Goal: Task Accomplishment & Management: Complete application form

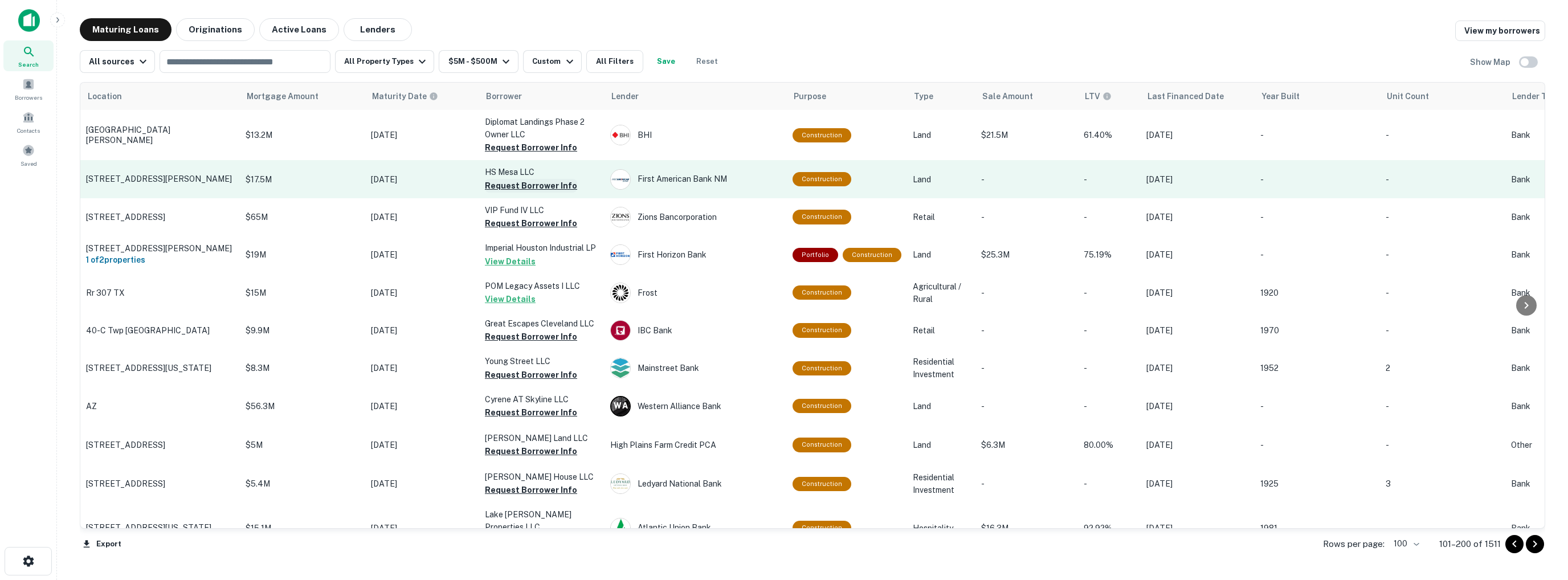
click at [507, 185] on button "Request Borrower Info" at bounding box center [531, 185] width 92 height 13
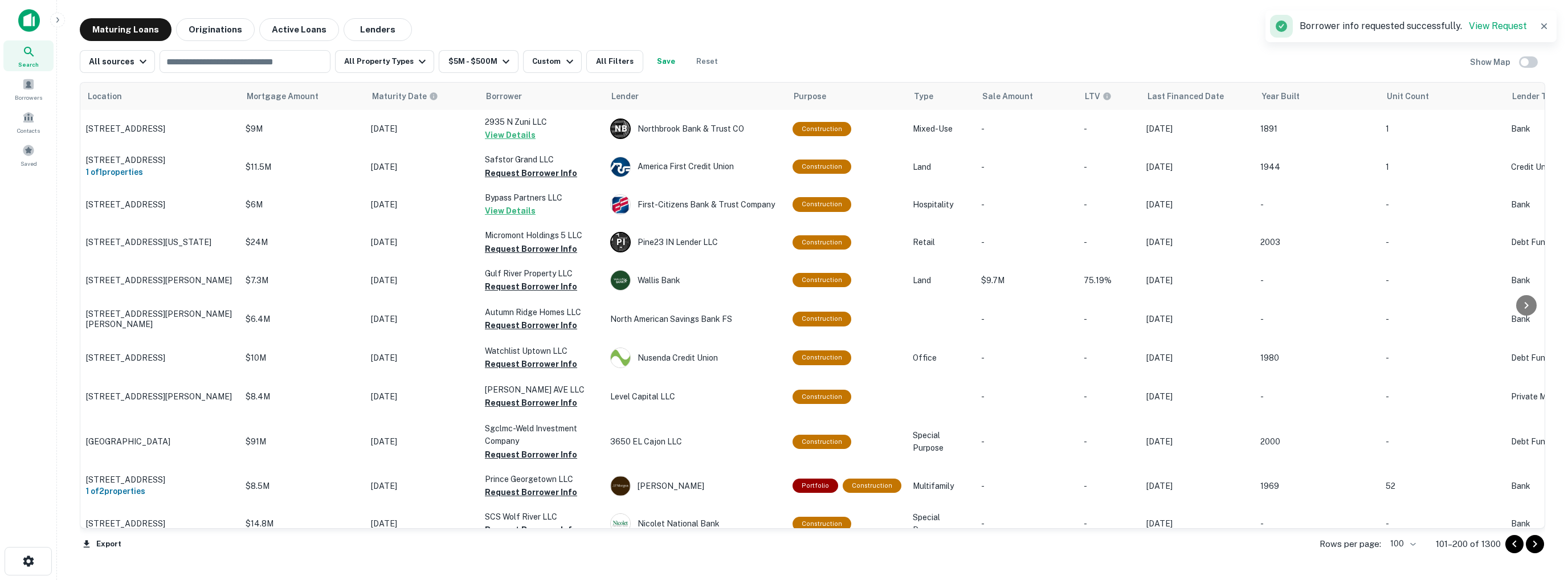
scroll to position [2179, 0]
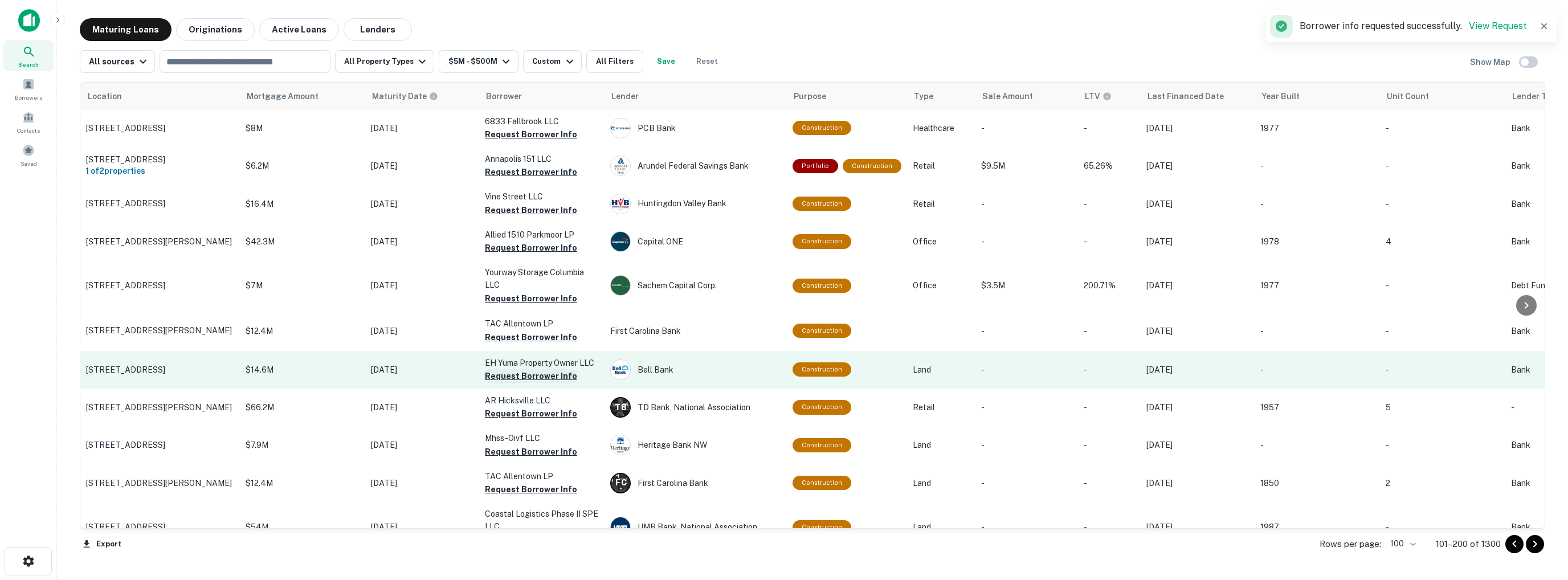
click at [509, 369] on button "Request Borrower Info" at bounding box center [531, 376] width 92 height 13
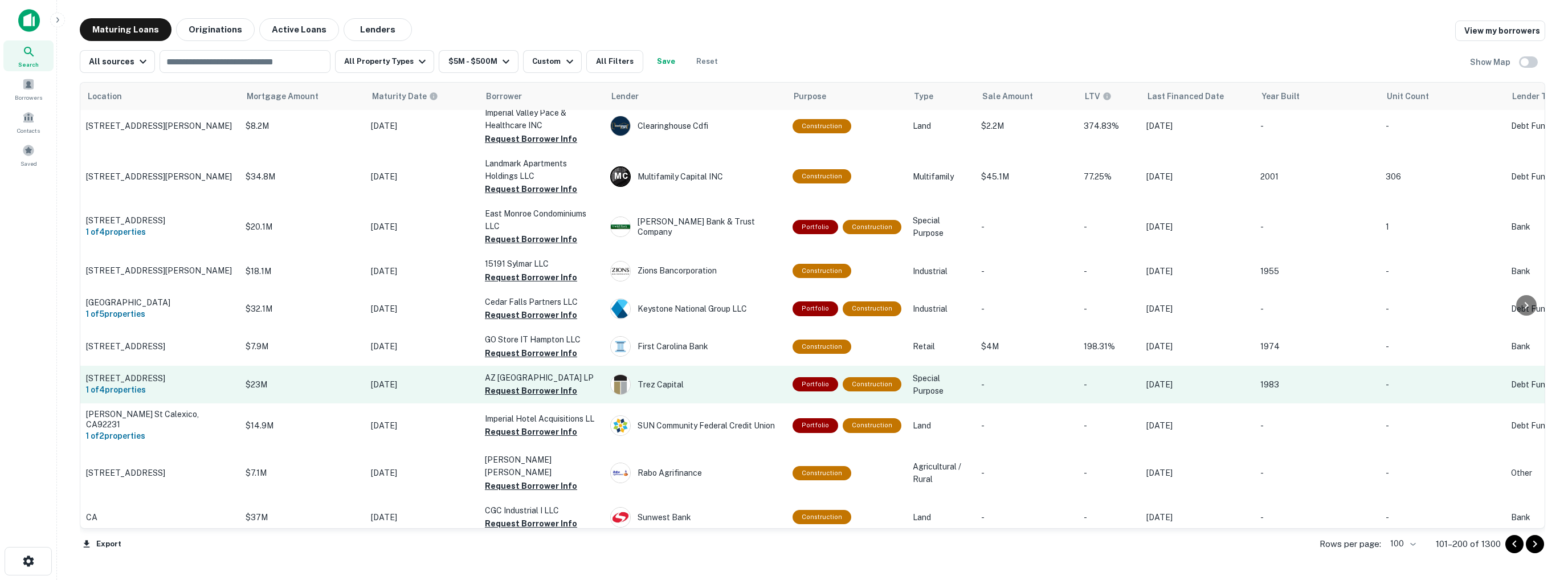
scroll to position [2843, 0]
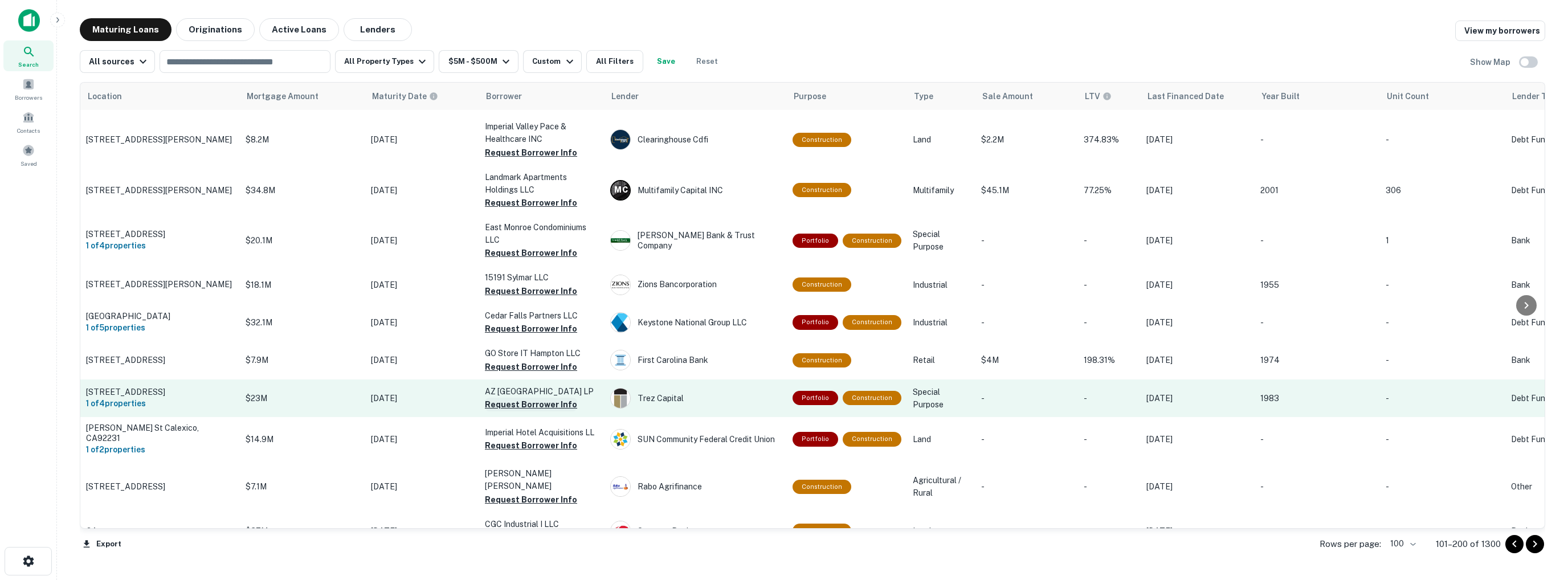
click at [529, 398] on button "Request Borrower Info" at bounding box center [531, 404] width 92 height 13
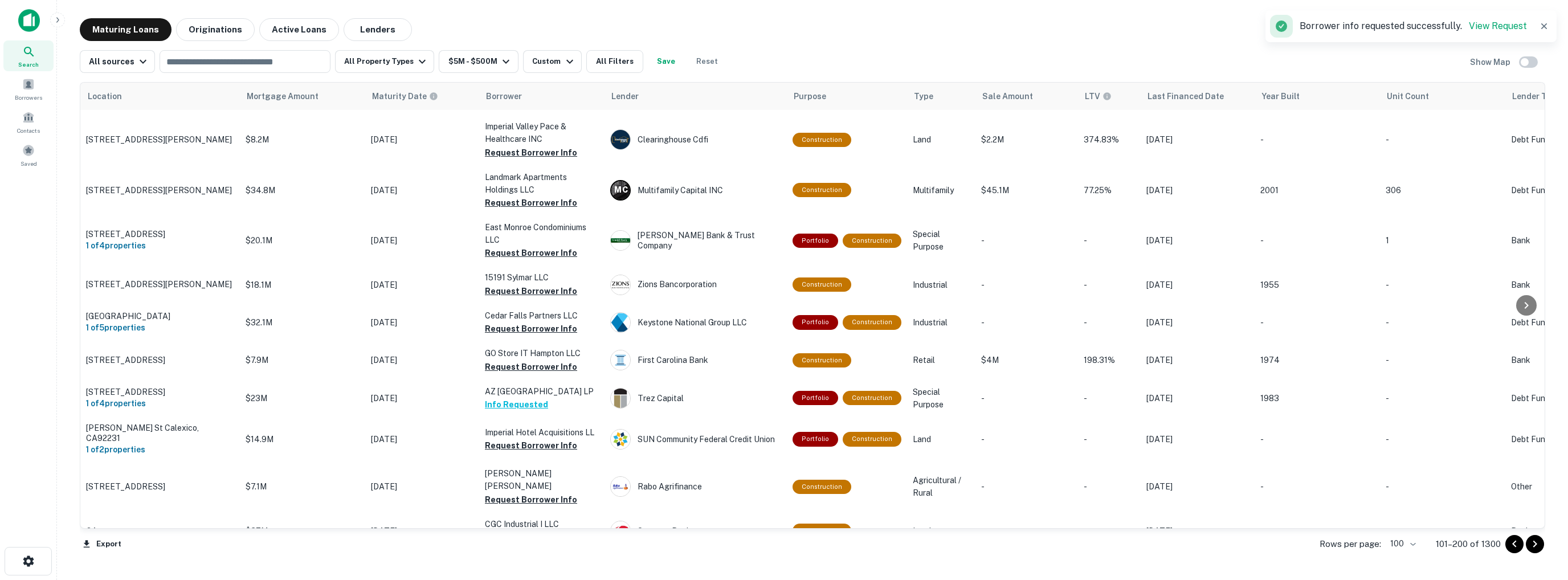
scroll to position [0, 0]
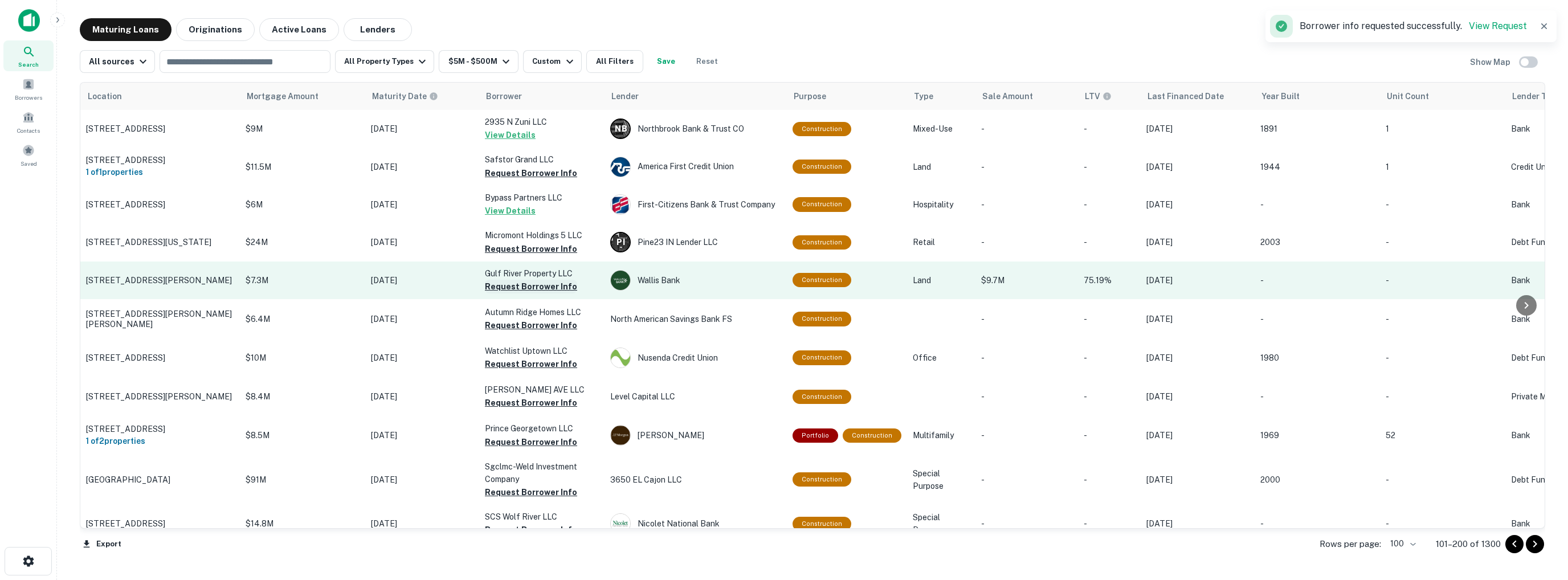
click at [519, 281] on button "Request Borrower Info" at bounding box center [531, 287] width 92 height 13
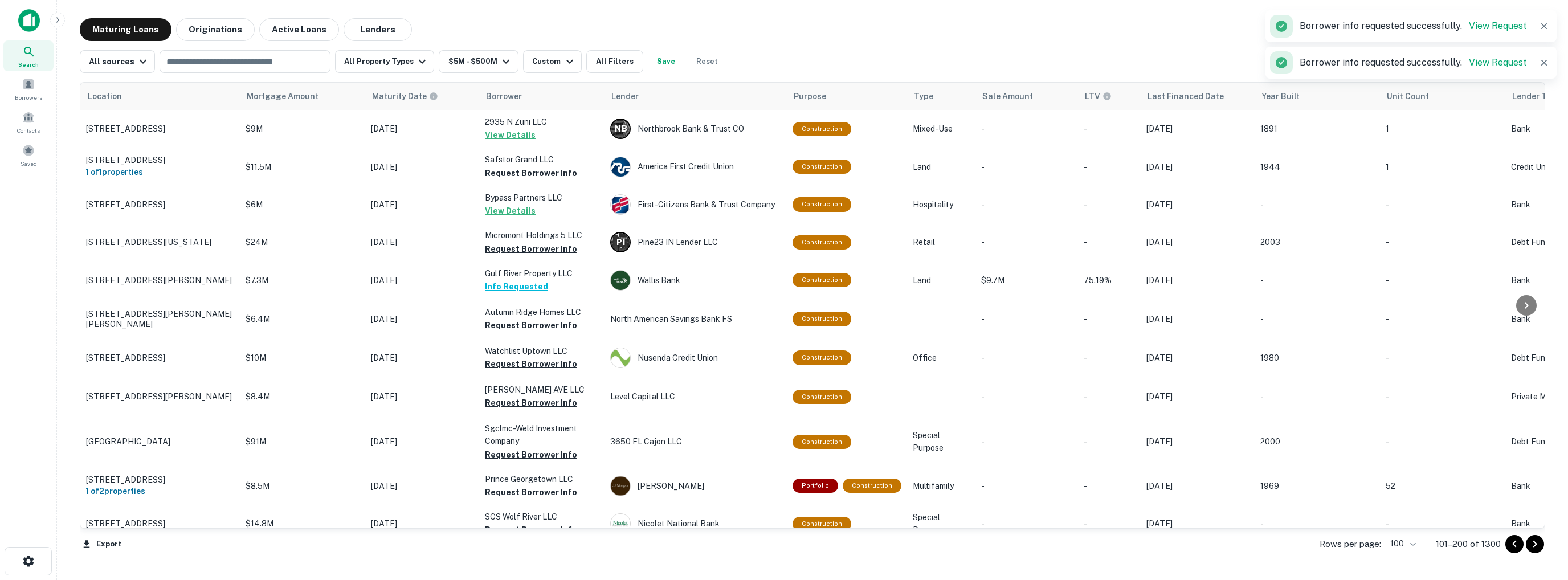
scroll to position [392, 0]
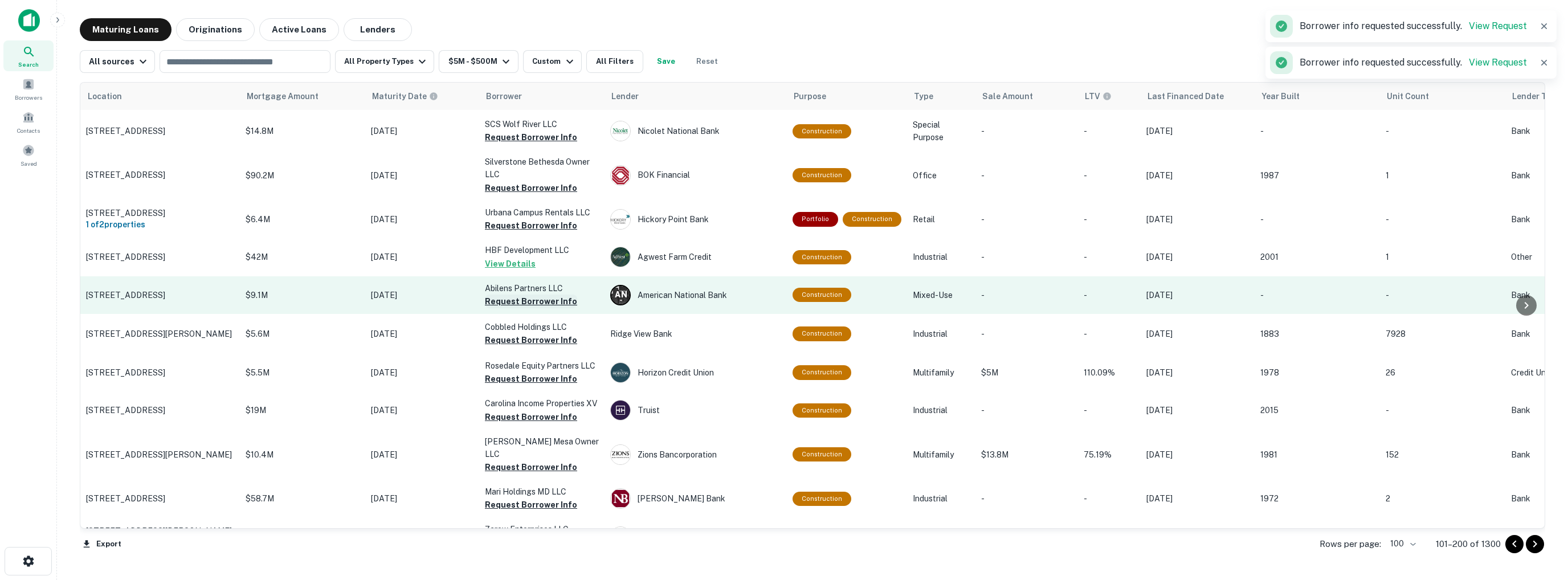
click at [500, 305] on button "Request Borrower Info" at bounding box center [531, 302] width 92 height 13
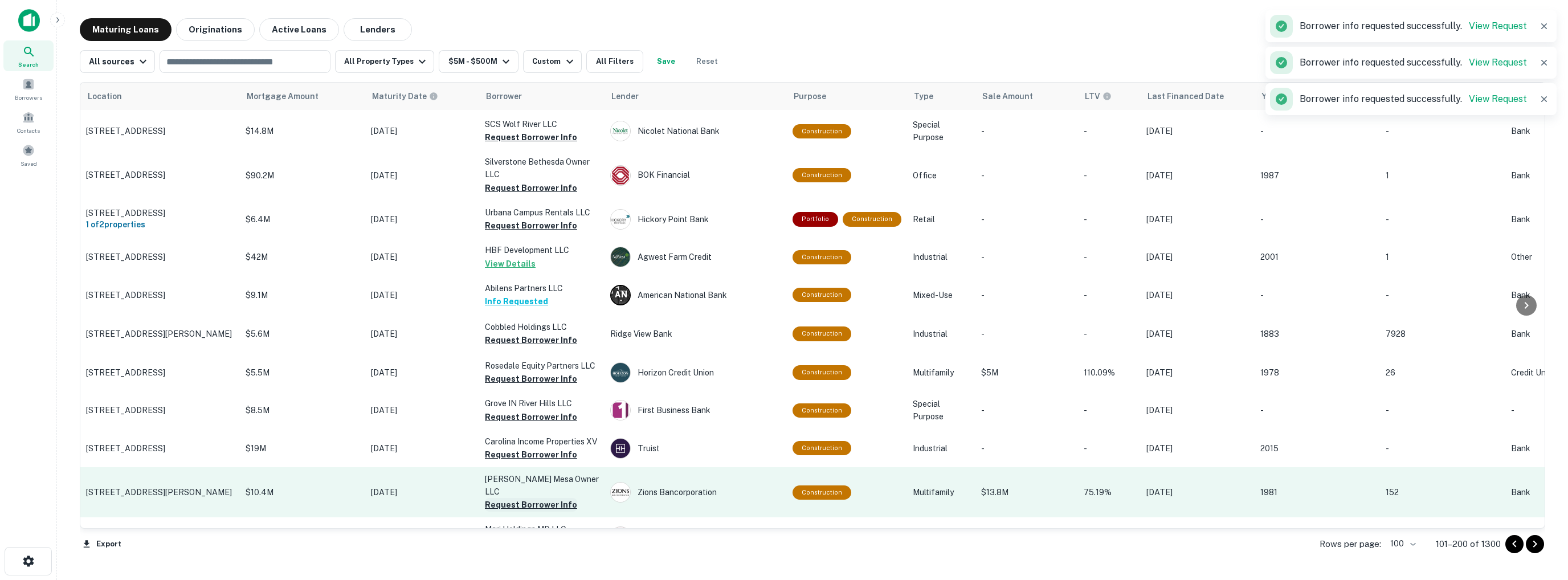
click at [497, 498] on button "Request Borrower Info" at bounding box center [531, 505] width 92 height 13
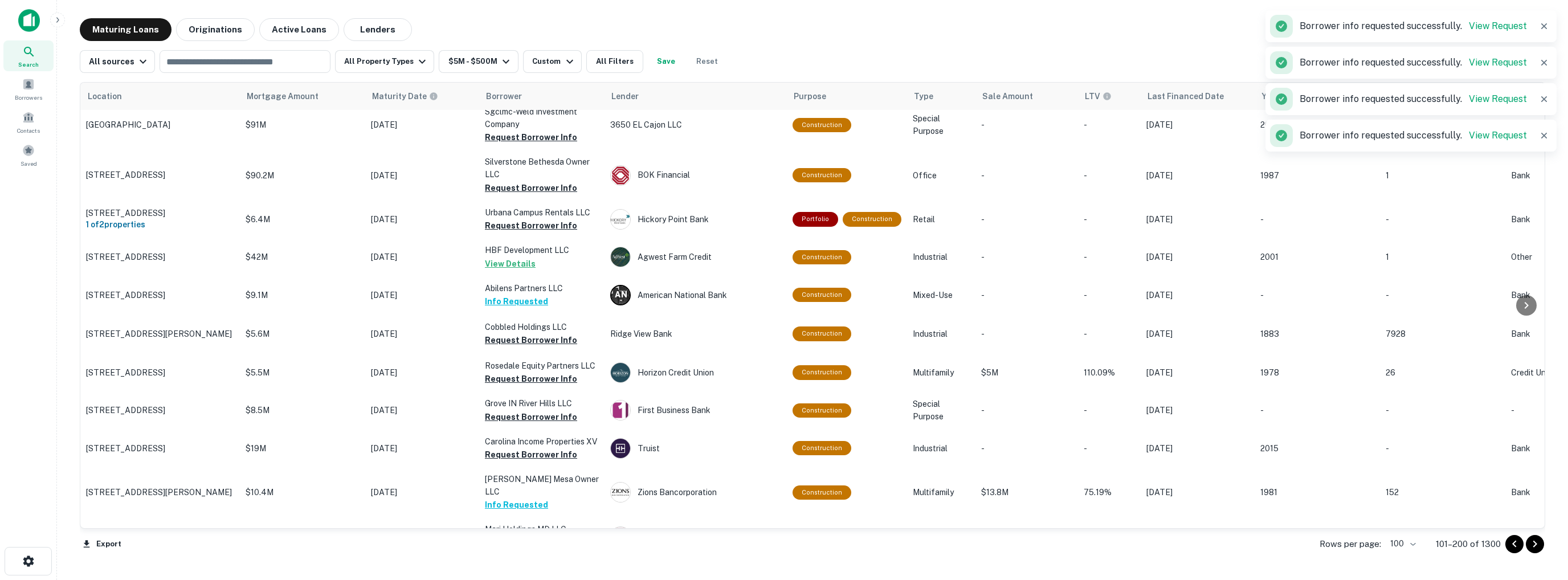
scroll to position [660, 0]
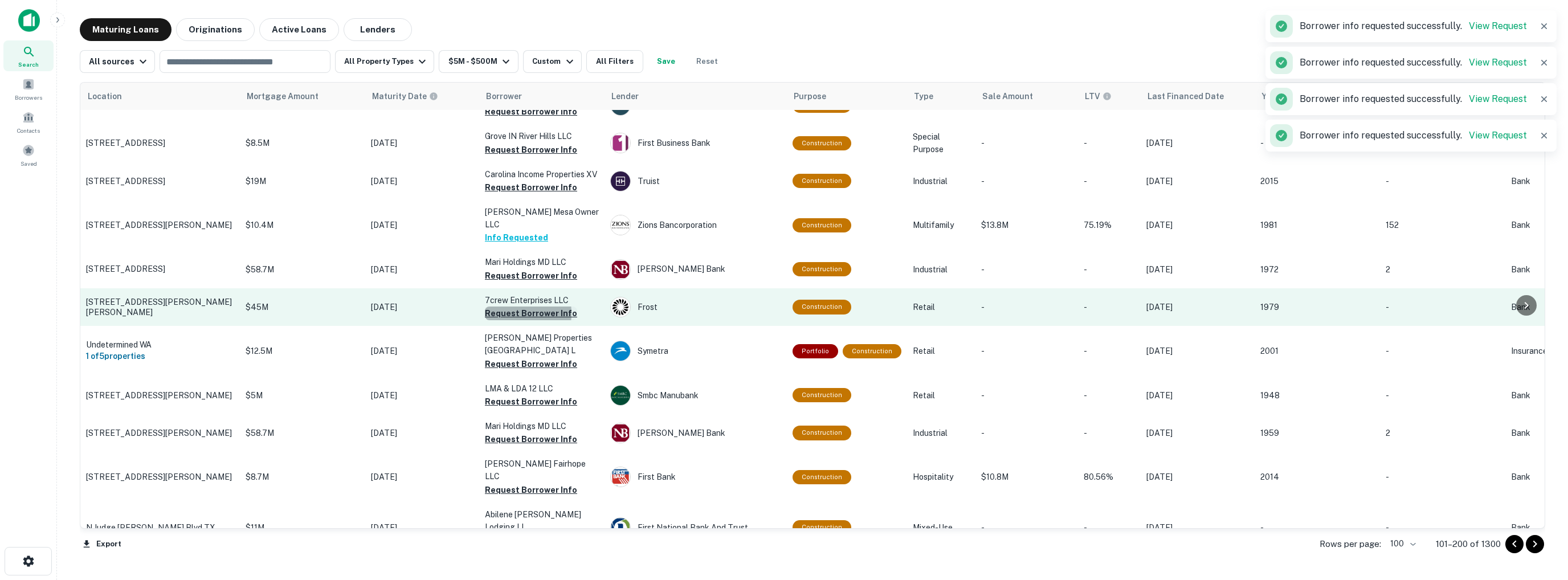
click at [503, 307] on button "Request Borrower Info" at bounding box center [531, 313] width 92 height 13
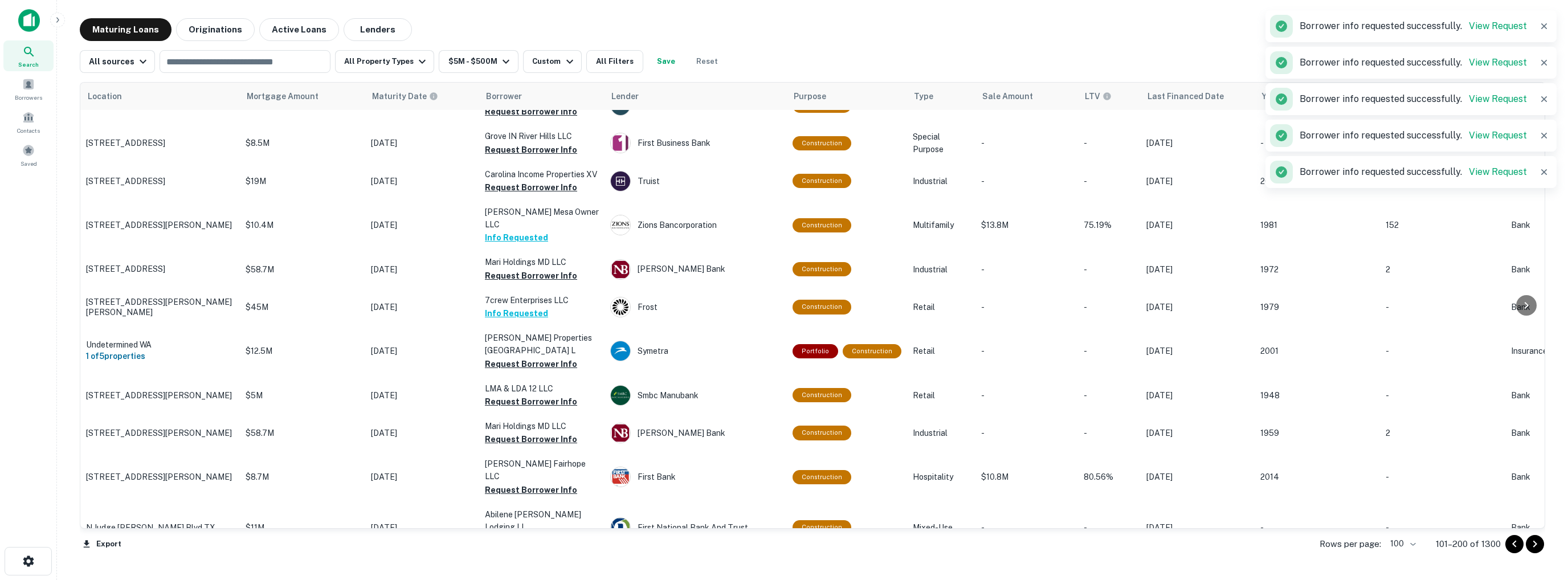
scroll to position [2928, 0]
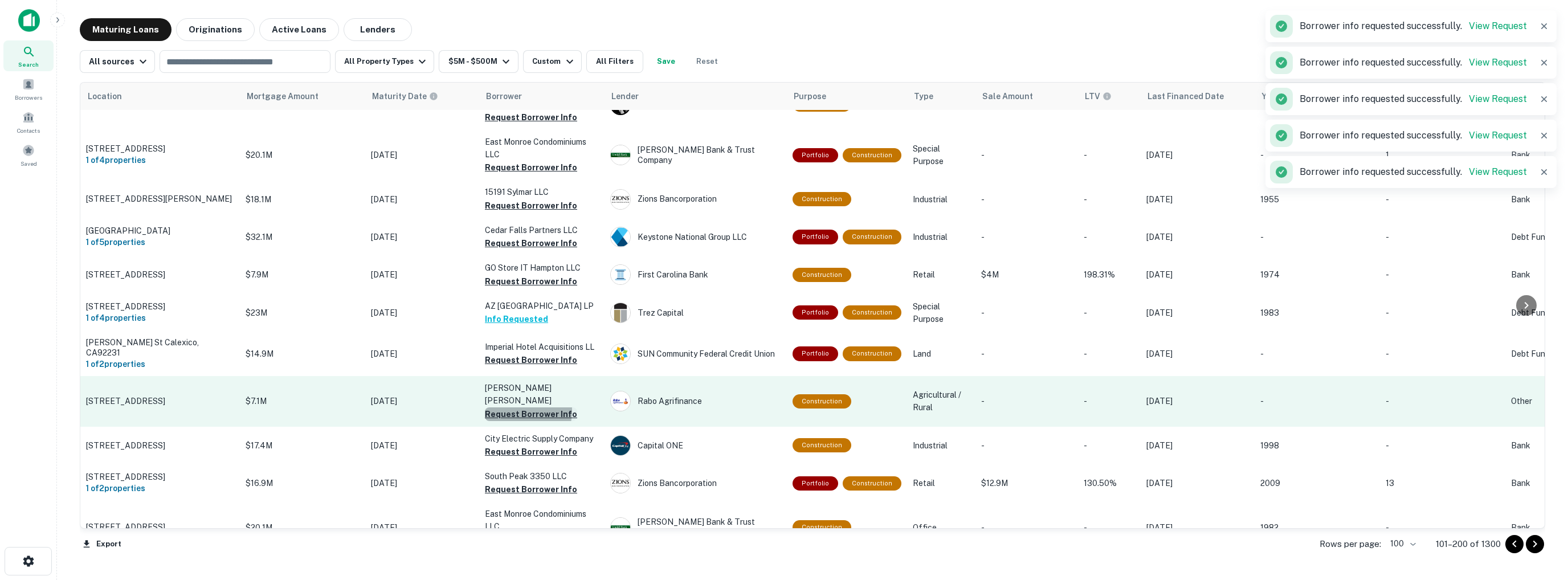
click at [506, 407] on button "Request Borrower Info" at bounding box center [531, 414] width 92 height 13
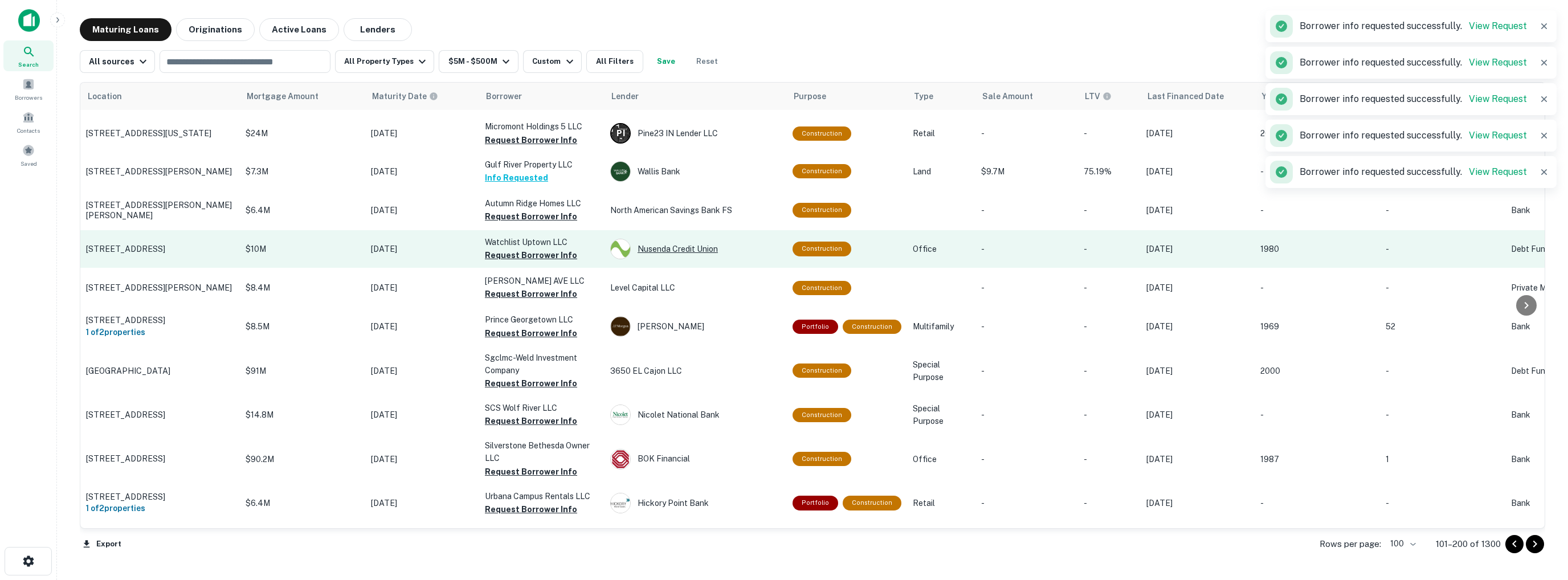
scroll to position [95, 0]
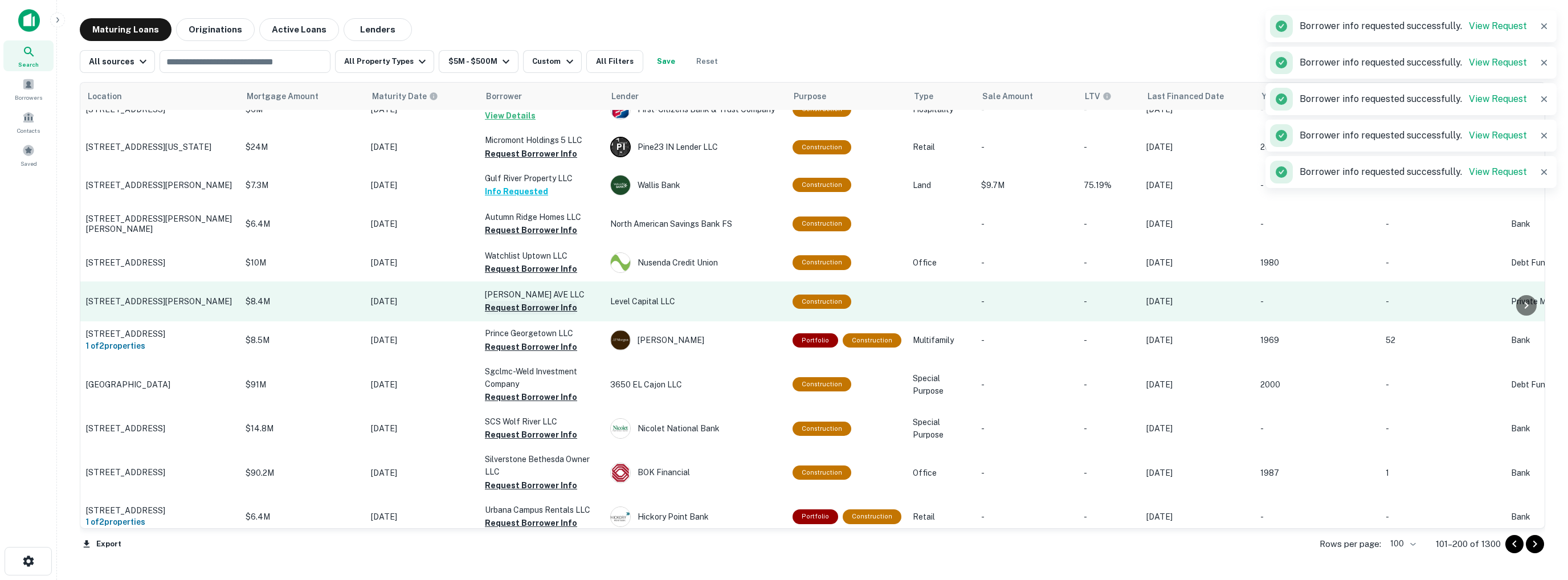
click at [534, 307] on button "Request Borrower Info" at bounding box center [531, 307] width 92 height 13
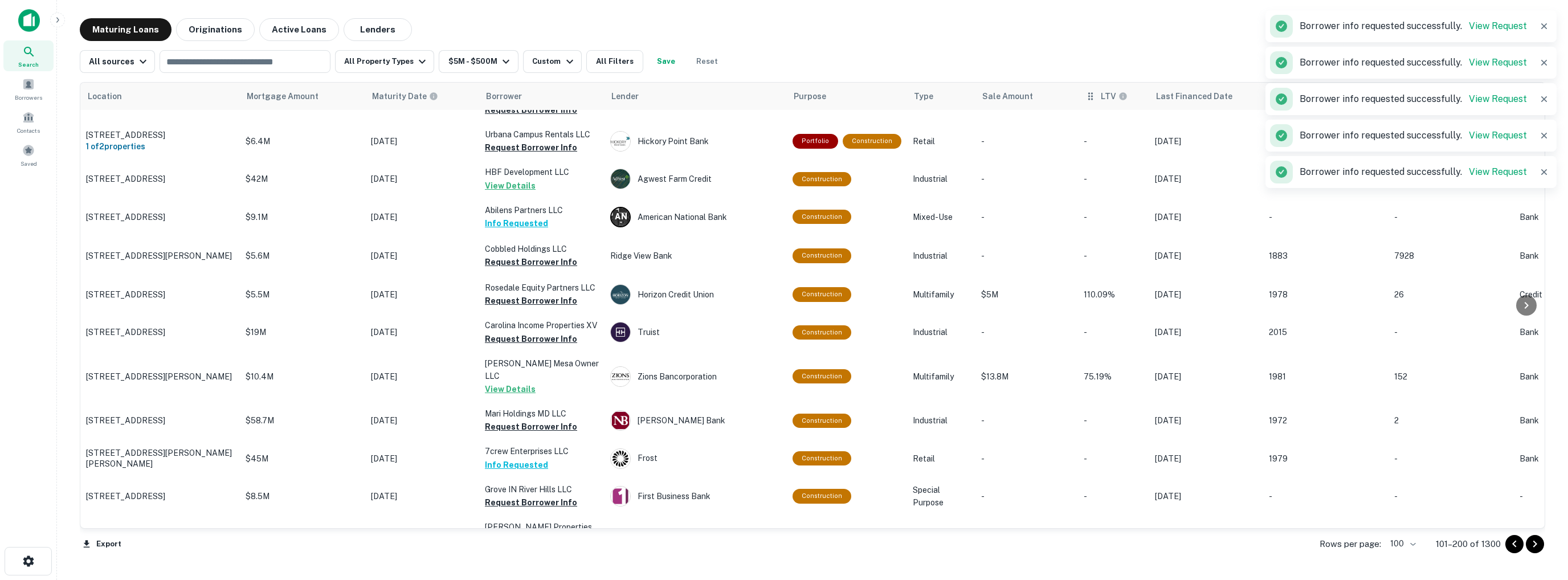
scroll to position [471, 0]
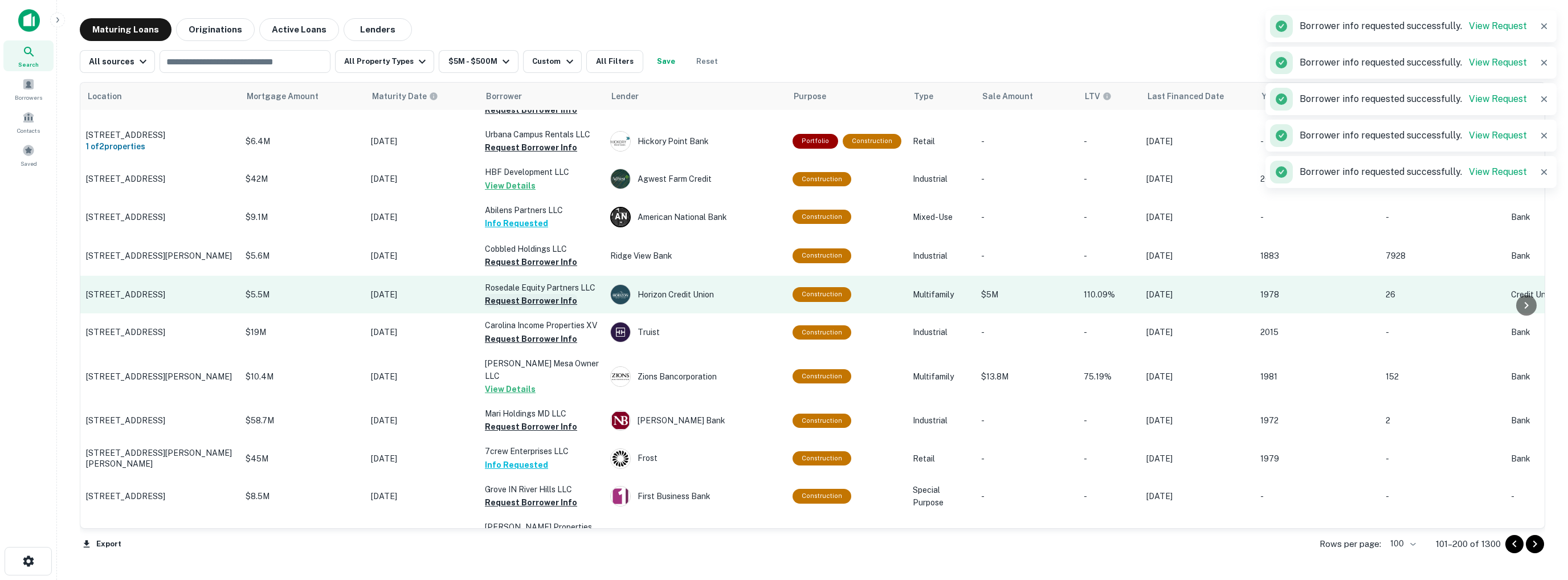
click at [509, 307] on button "Request Borrower Info" at bounding box center [531, 301] width 92 height 13
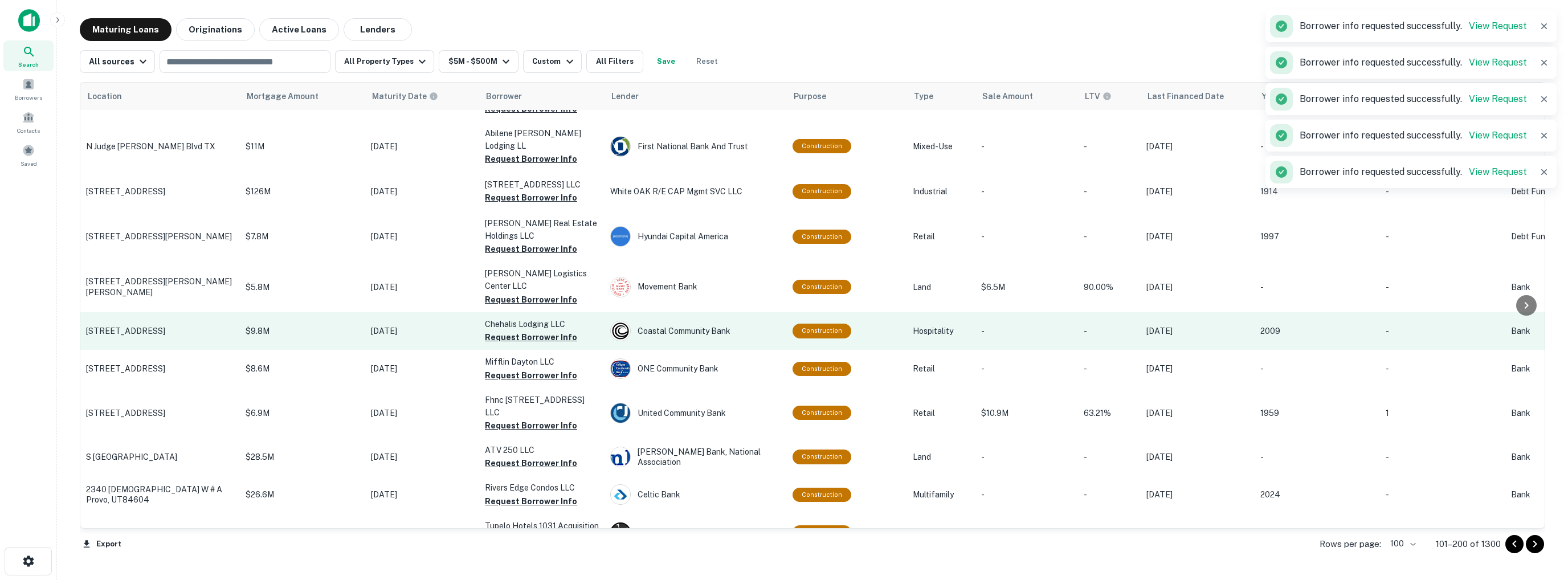
scroll to position [1027, 0]
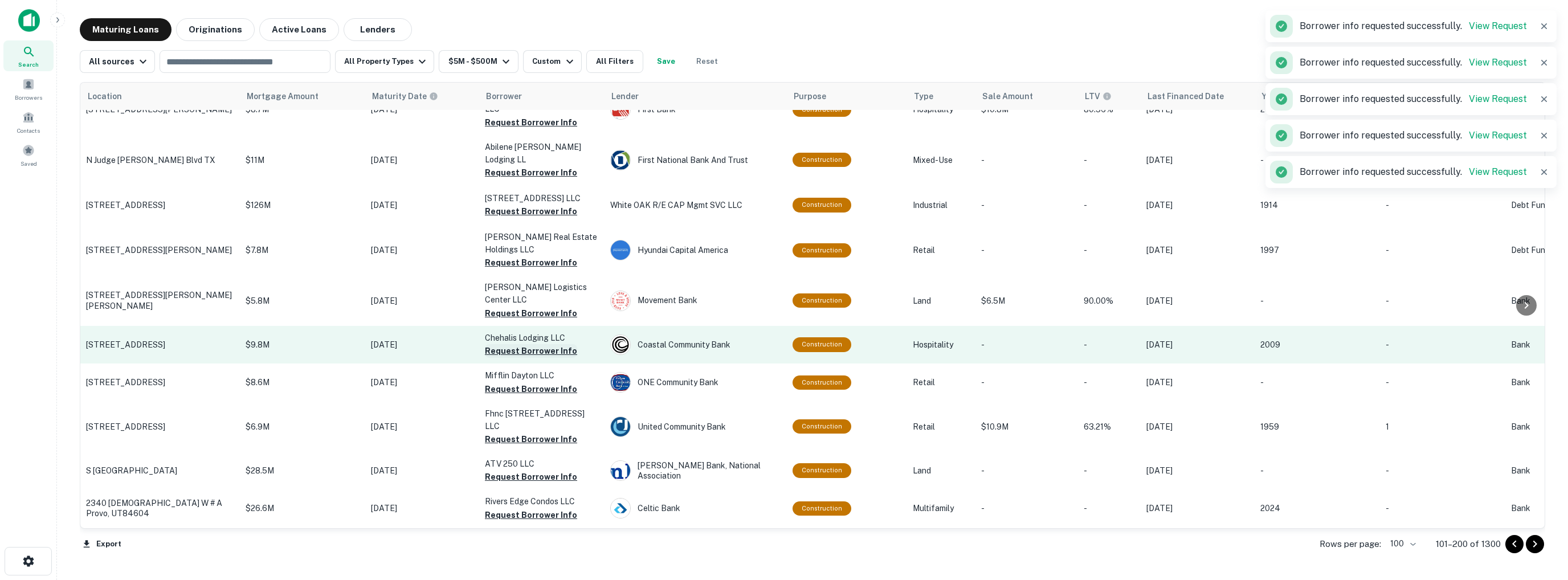
click at [504, 344] on button "Request Borrower Info" at bounding box center [531, 351] width 92 height 13
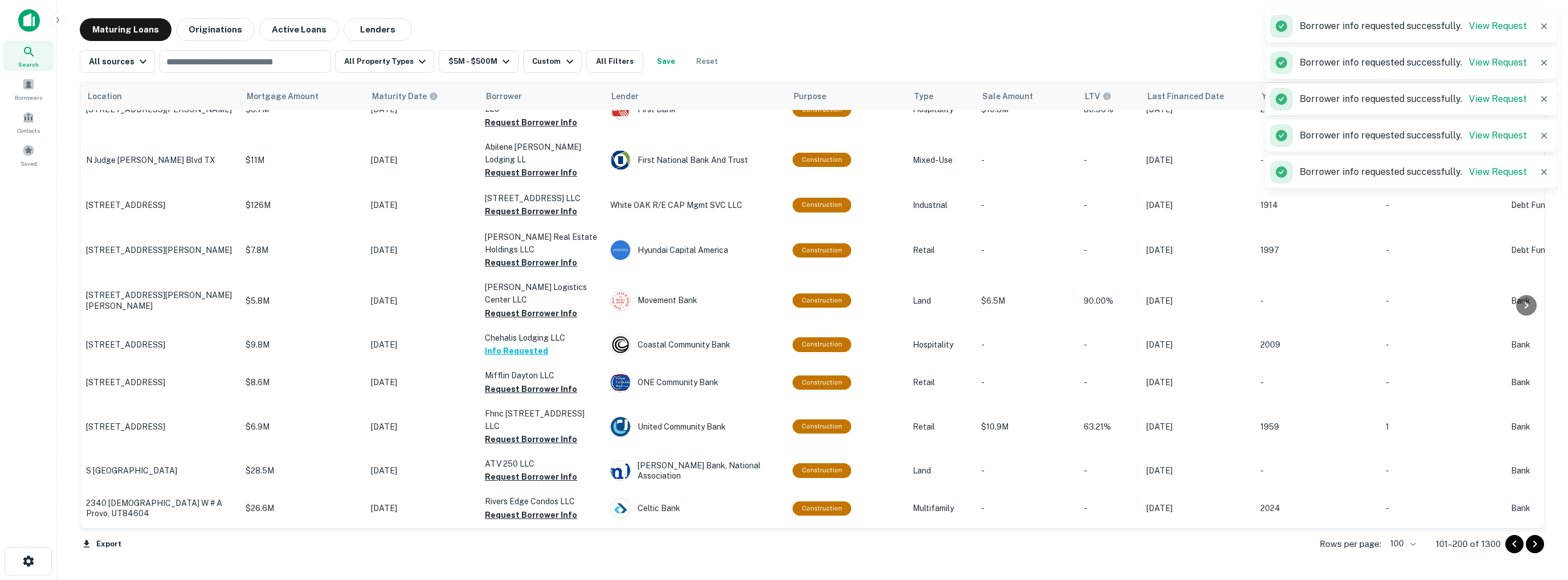
scroll to position [2254, 0]
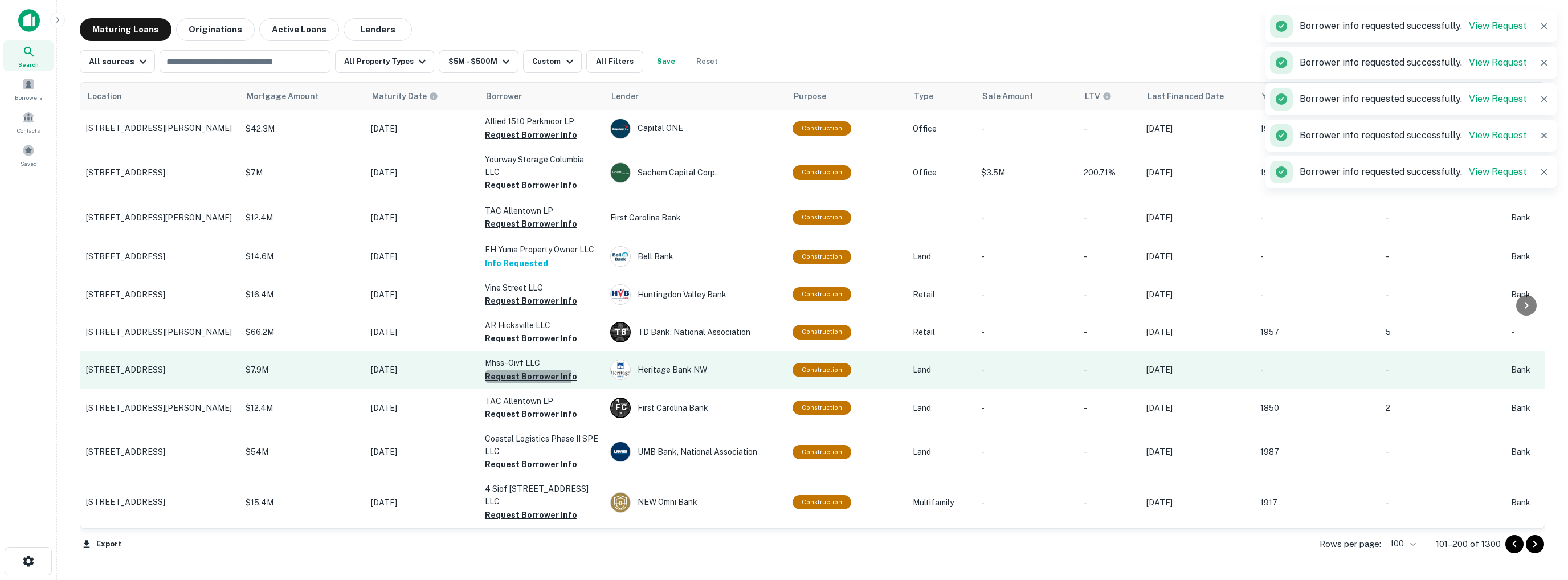
click at [506, 370] on button "Request Borrower Info" at bounding box center [531, 377] width 92 height 13
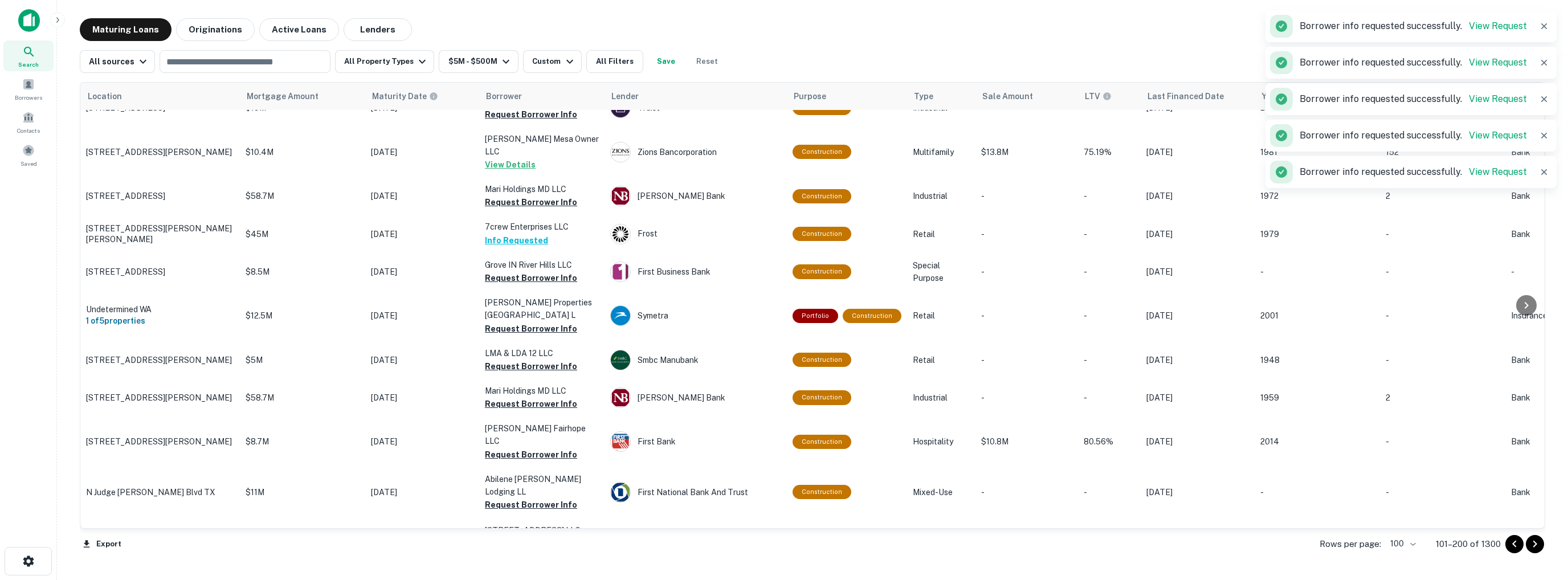
scroll to position [0, 0]
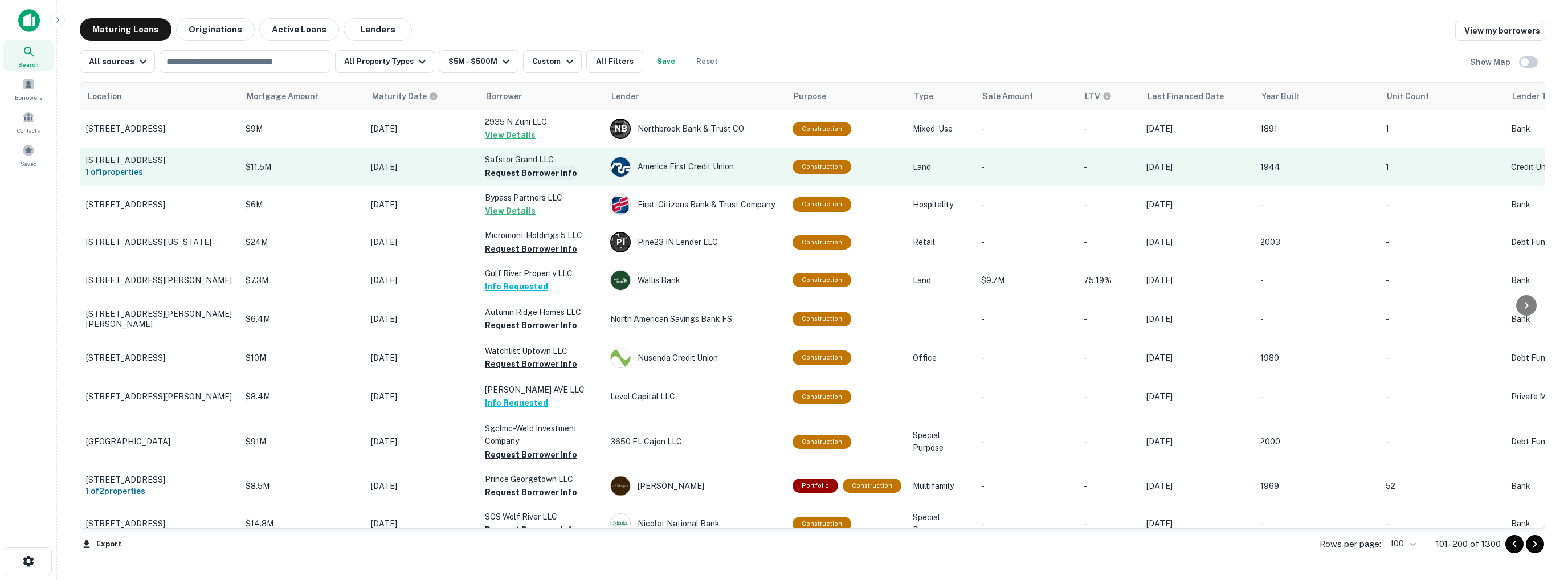
click at [520, 173] on button "Request Borrower Info" at bounding box center [531, 173] width 92 height 13
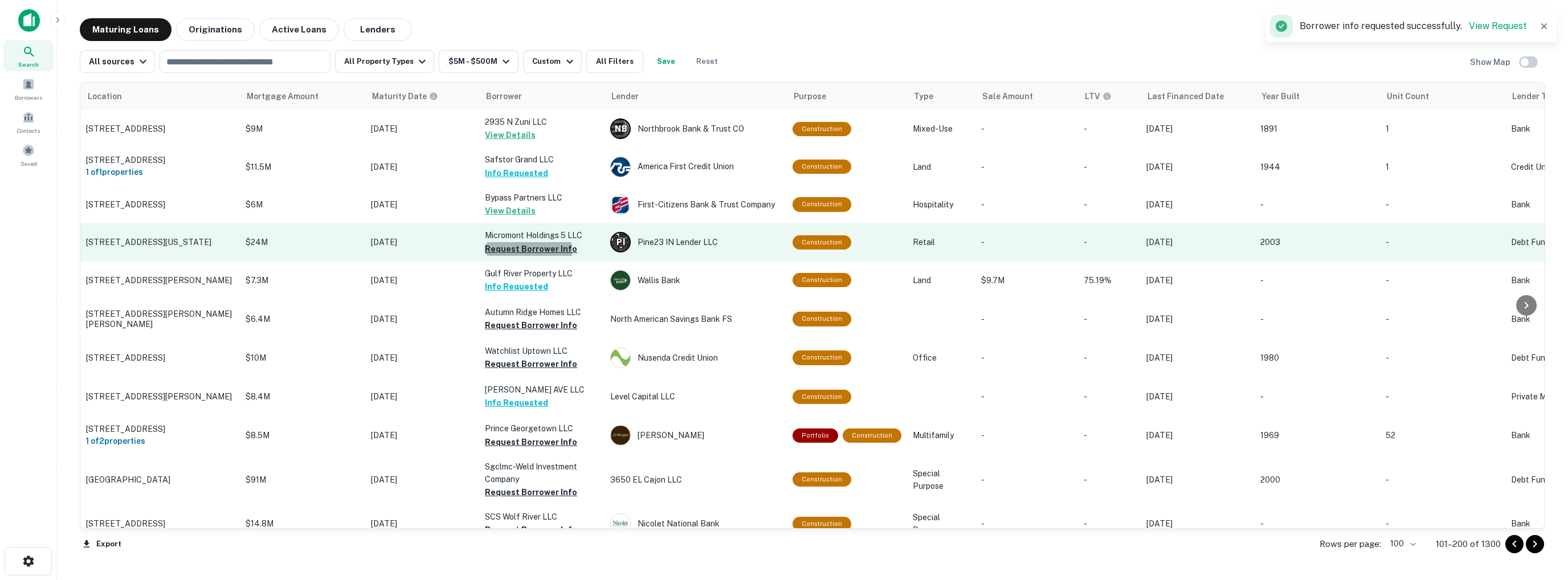
click at [514, 252] on button "Request Borrower Info" at bounding box center [531, 249] width 92 height 13
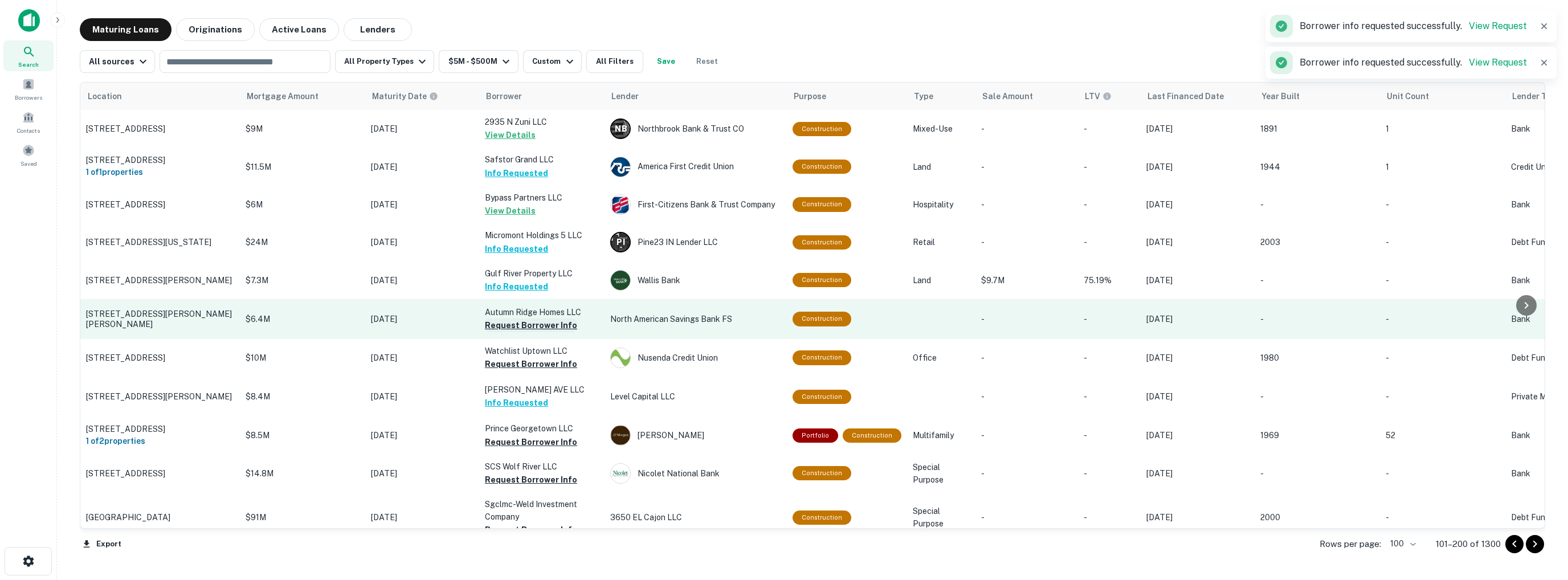
click at [511, 327] on button "Request Borrower Info" at bounding box center [531, 325] width 92 height 13
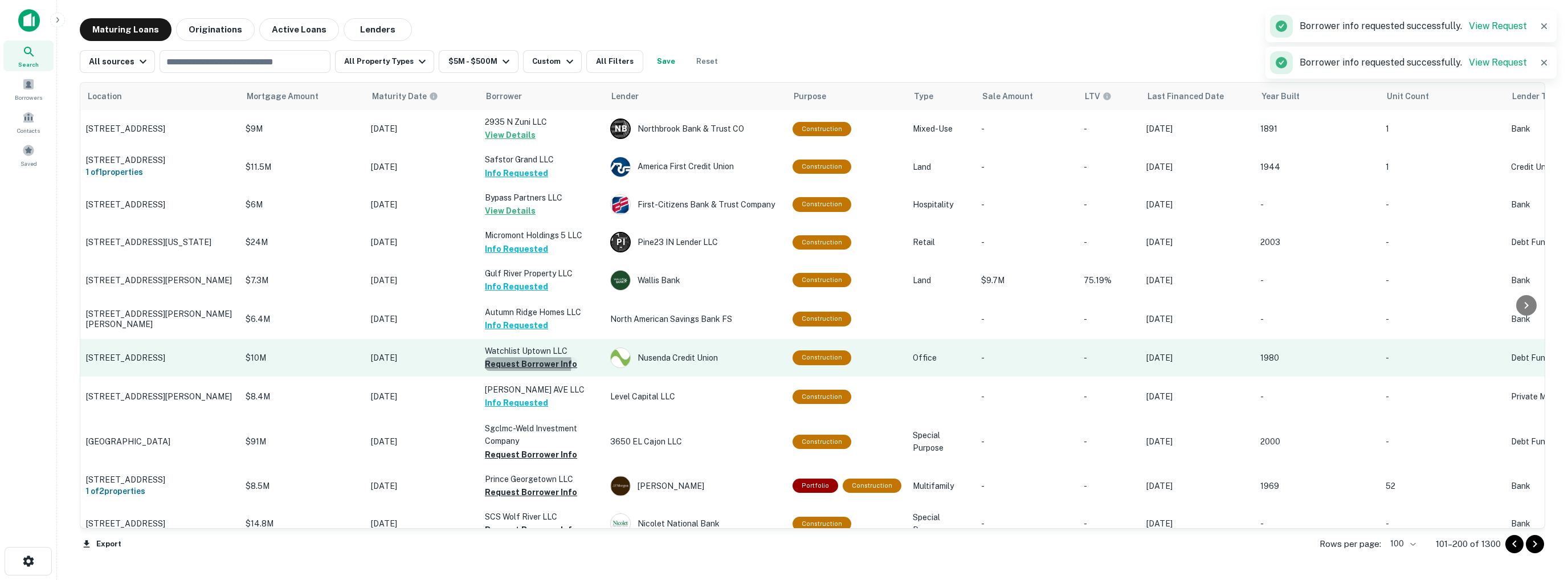
click at [524, 363] on button "Request Borrower Info" at bounding box center [531, 364] width 92 height 13
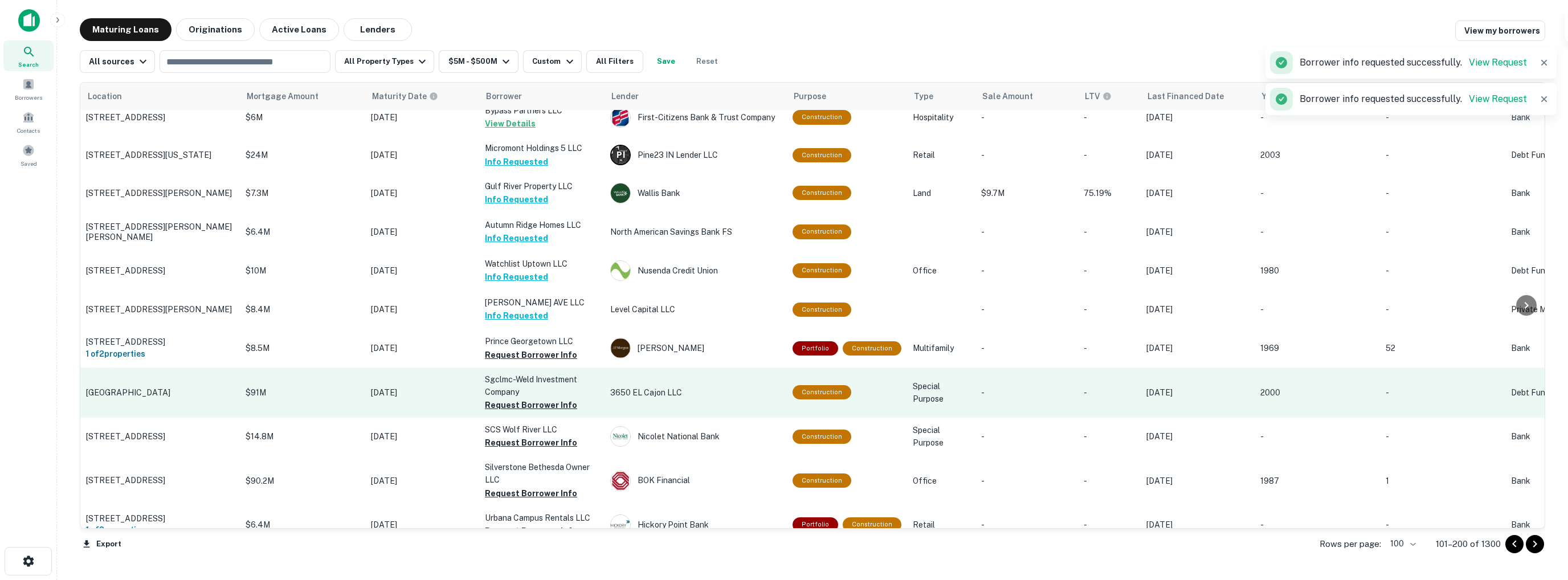
scroll to position [114, 0]
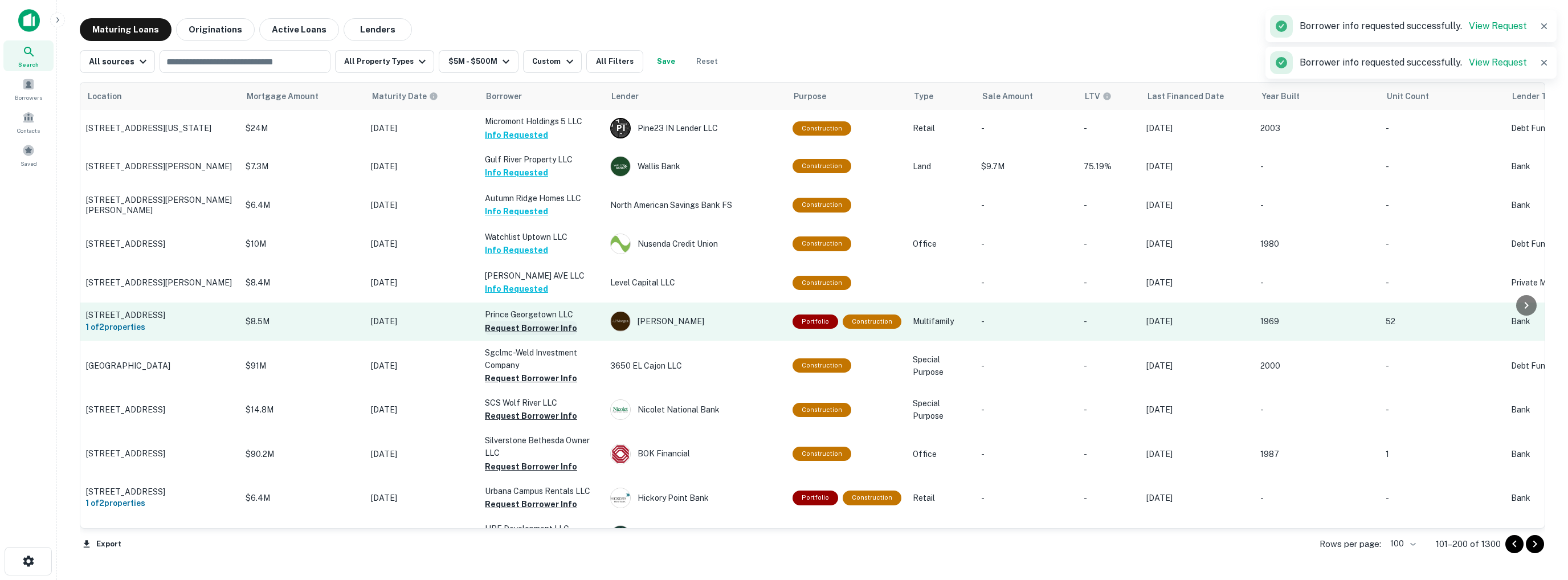
click at [526, 324] on button "Request Borrower Info" at bounding box center [531, 328] width 92 height 13
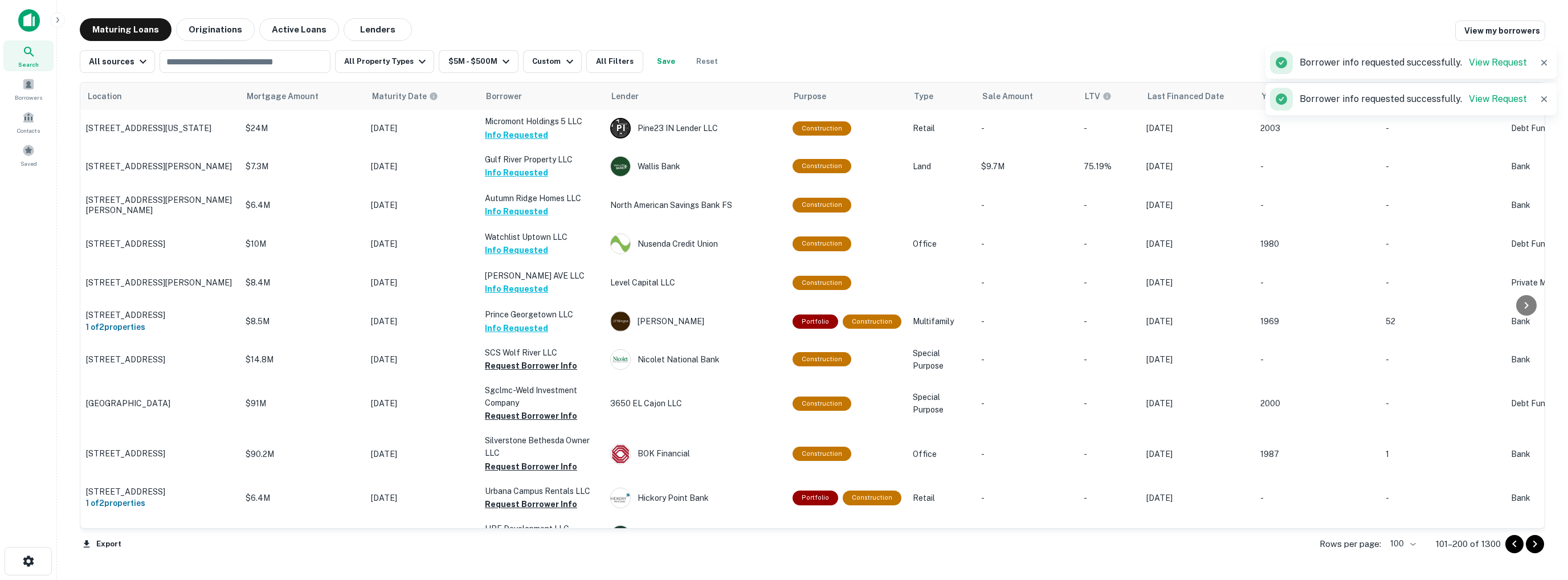
click at [526, 375] on td "SCS Wolf River LLC Request Borrower Info" at bounding box center [542, 360] width 125 height 38
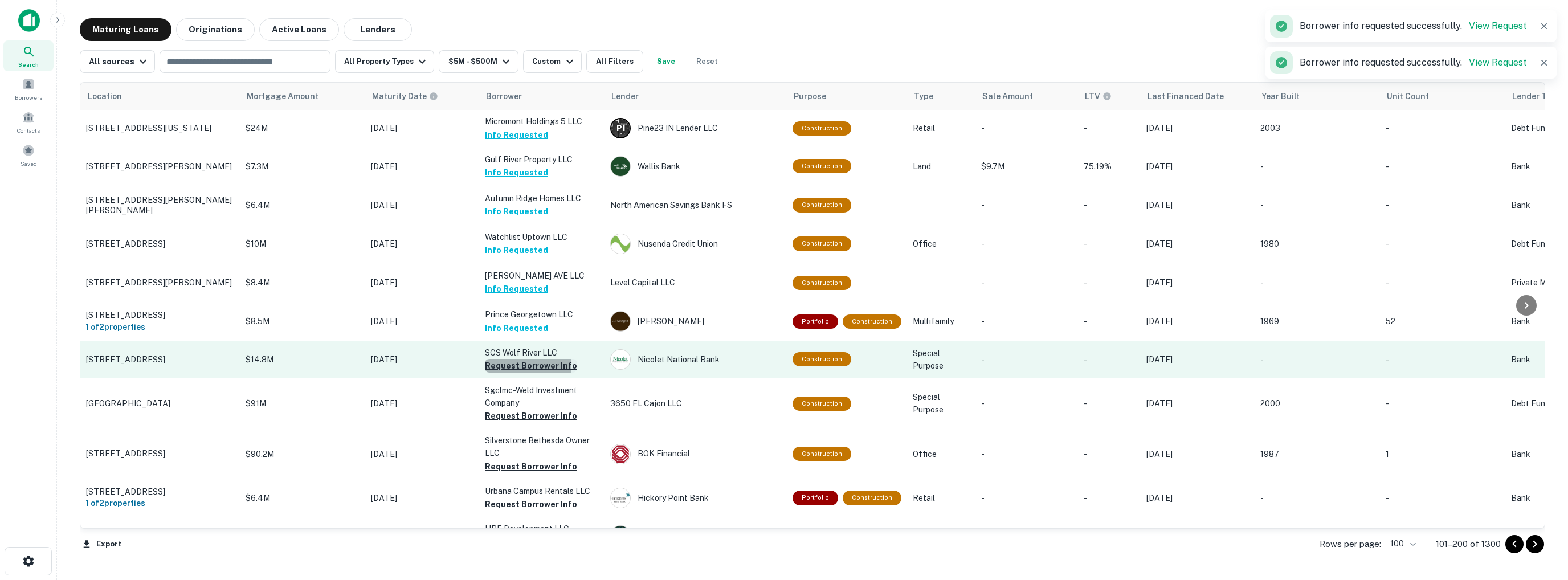
click at [527, 366] on button "Request Borrower Info" at bounding box center [531, 366] width 92 height 13
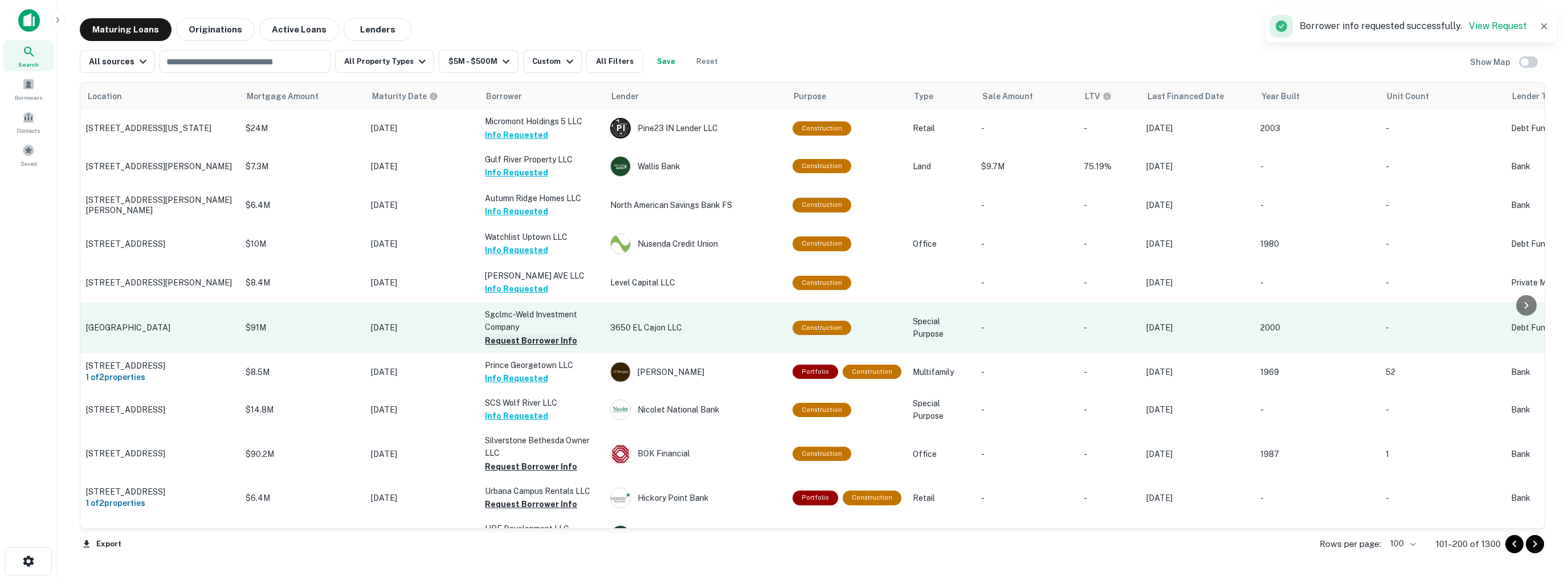
click at [531, 336] on button "Request Borrower Info" at bounding box center [531, 340] width 92 height 13
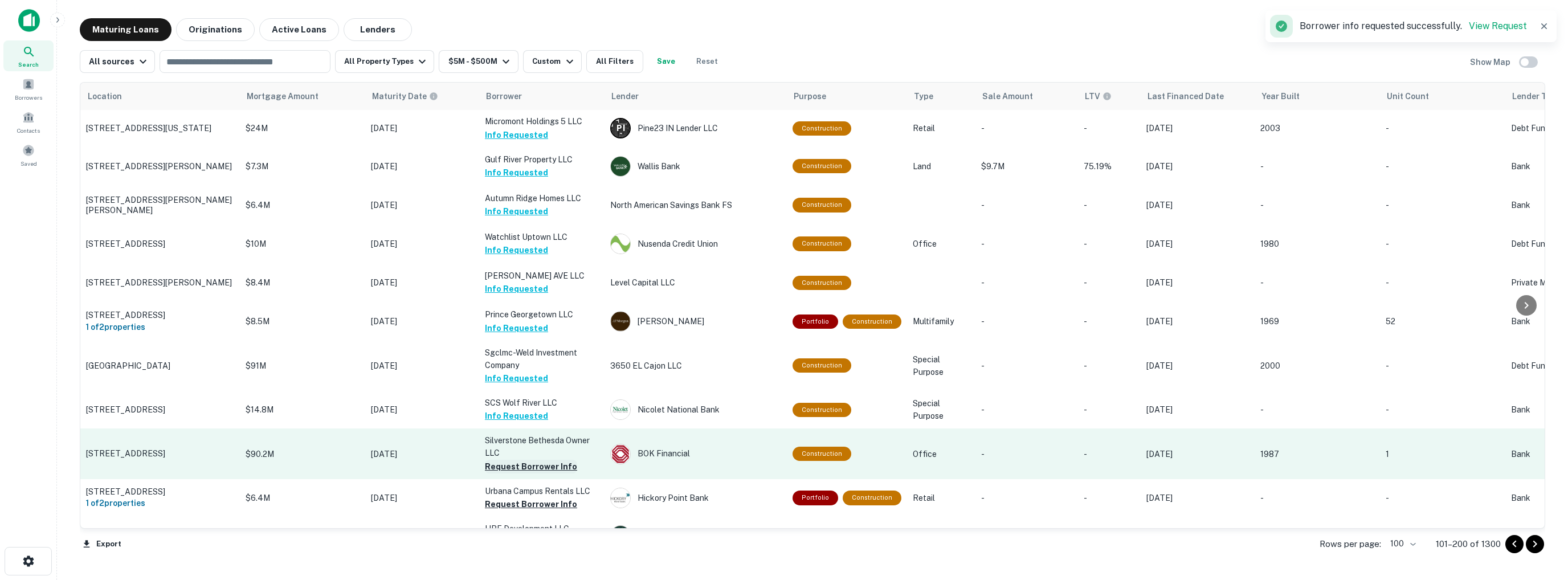
click at [541, 468] on button "Request Borrower Info" at bounding box center [531, 467] width 92 height 13
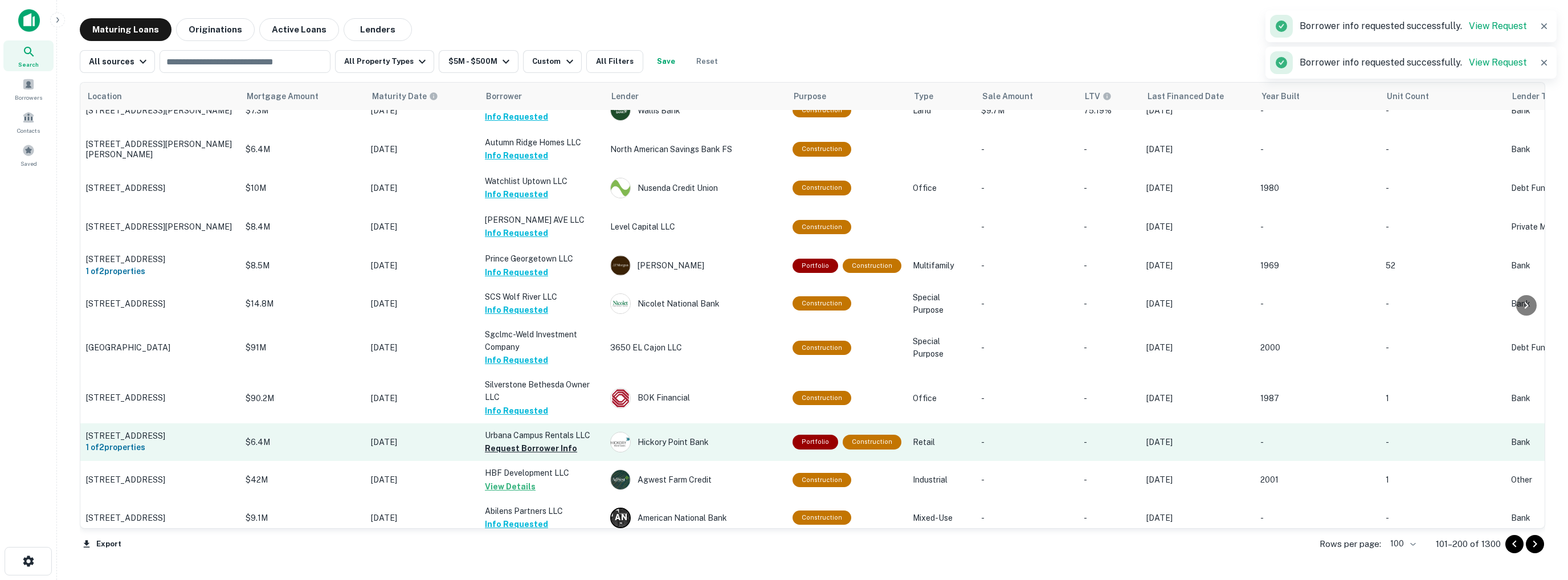
scroll to position [171, 0]
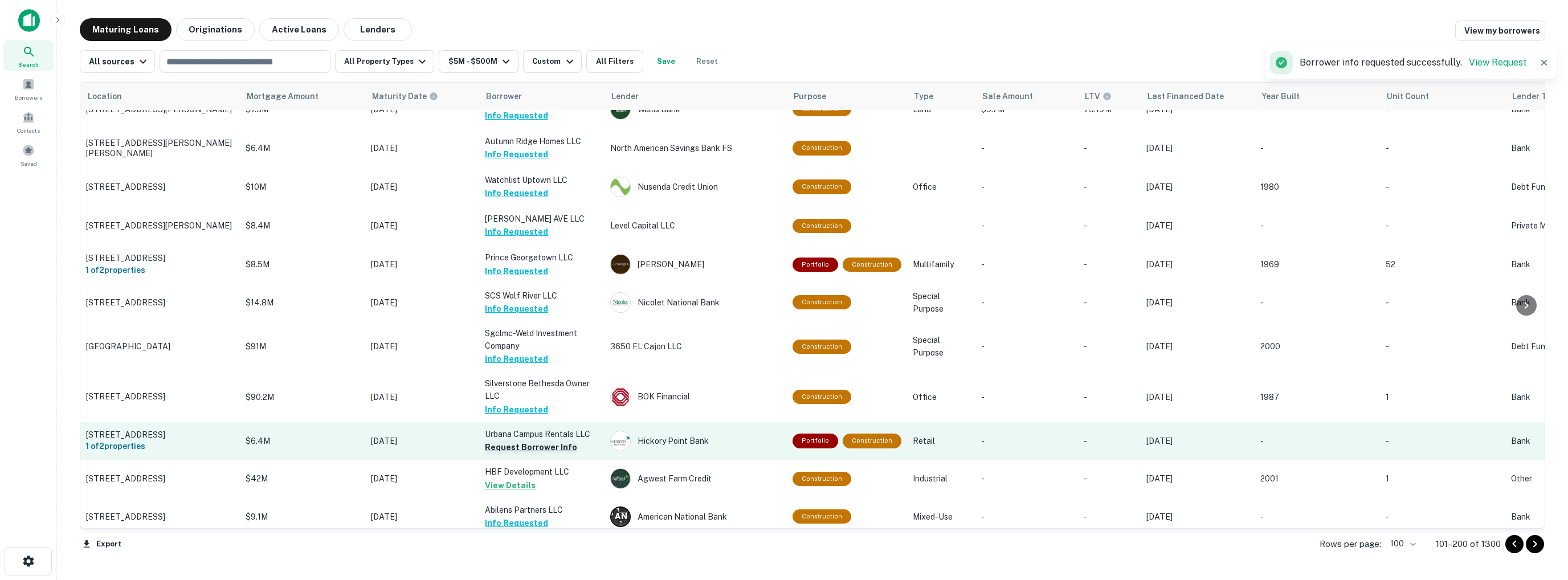
click at [541, 452] on button "Request Borrower Info" at bounding box center [531, 447] width 92 height 13
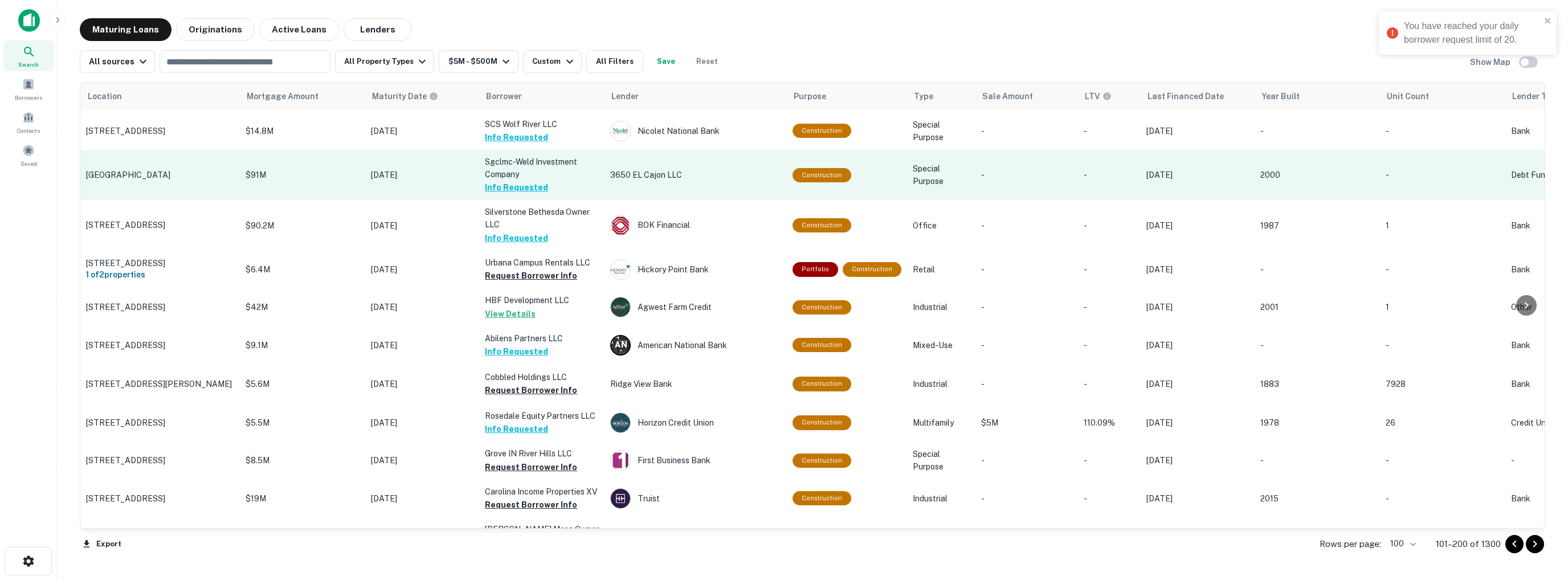
scroll to position [342, 0]
